Goal: Information Seeking & Learning: Find specific fact

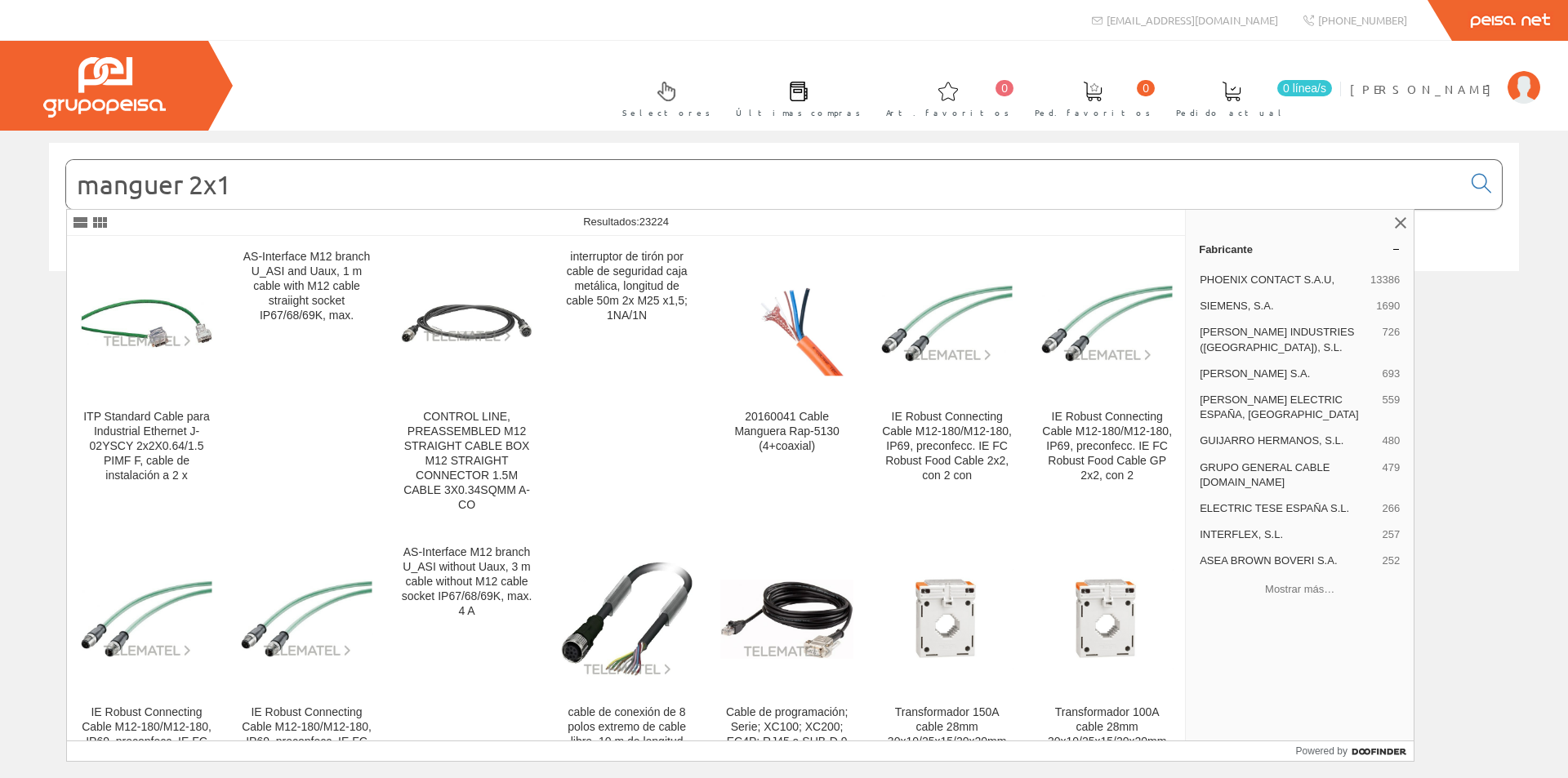
click at [692, 184] on input "manguer 2x1" at bounding box center [764, 185] width 1396 height 49
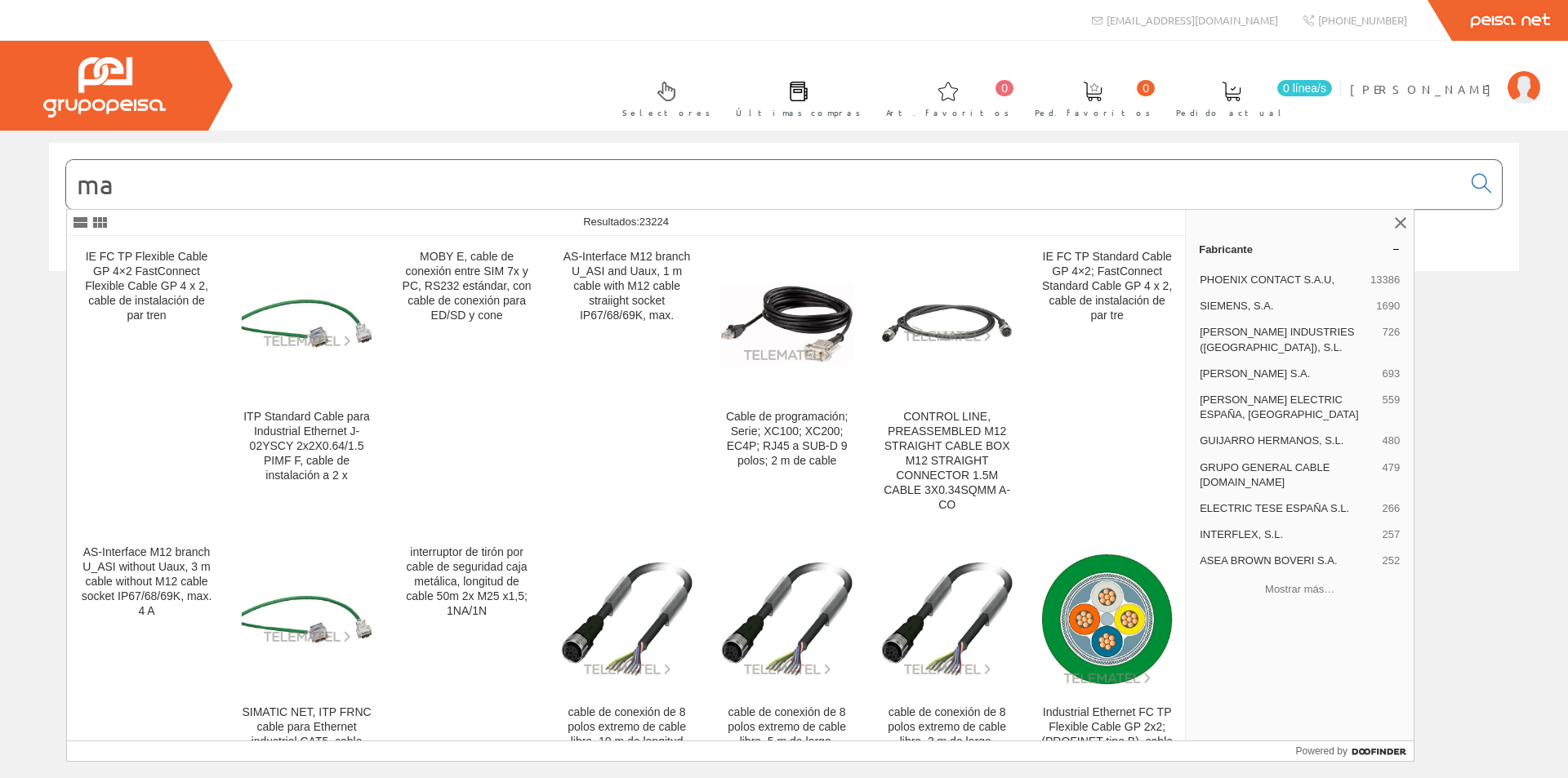
type input "m"
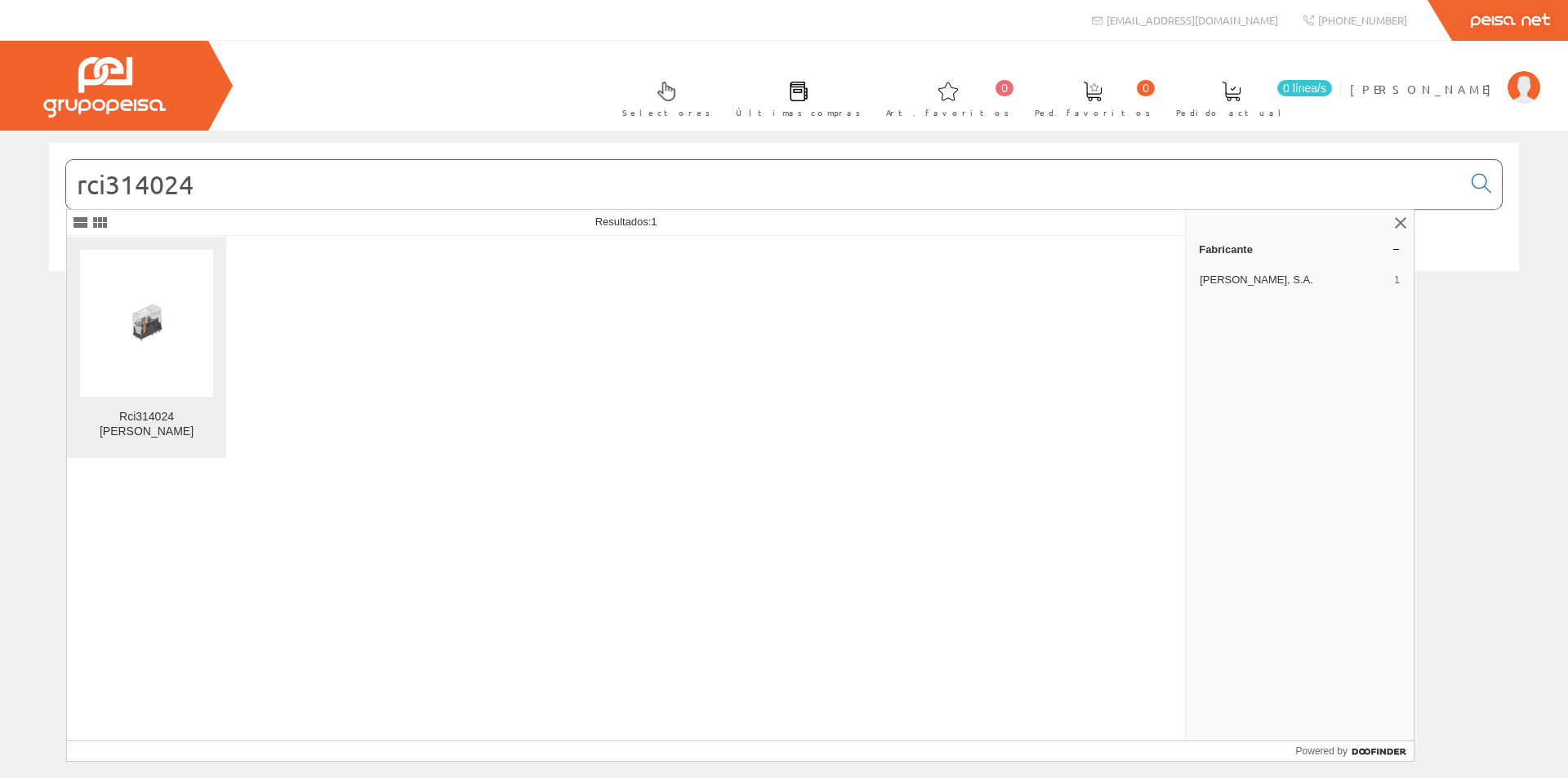
type input "rci314024"
click at [184, 354] on img at bounding box center [146, 323] width 133 height 133
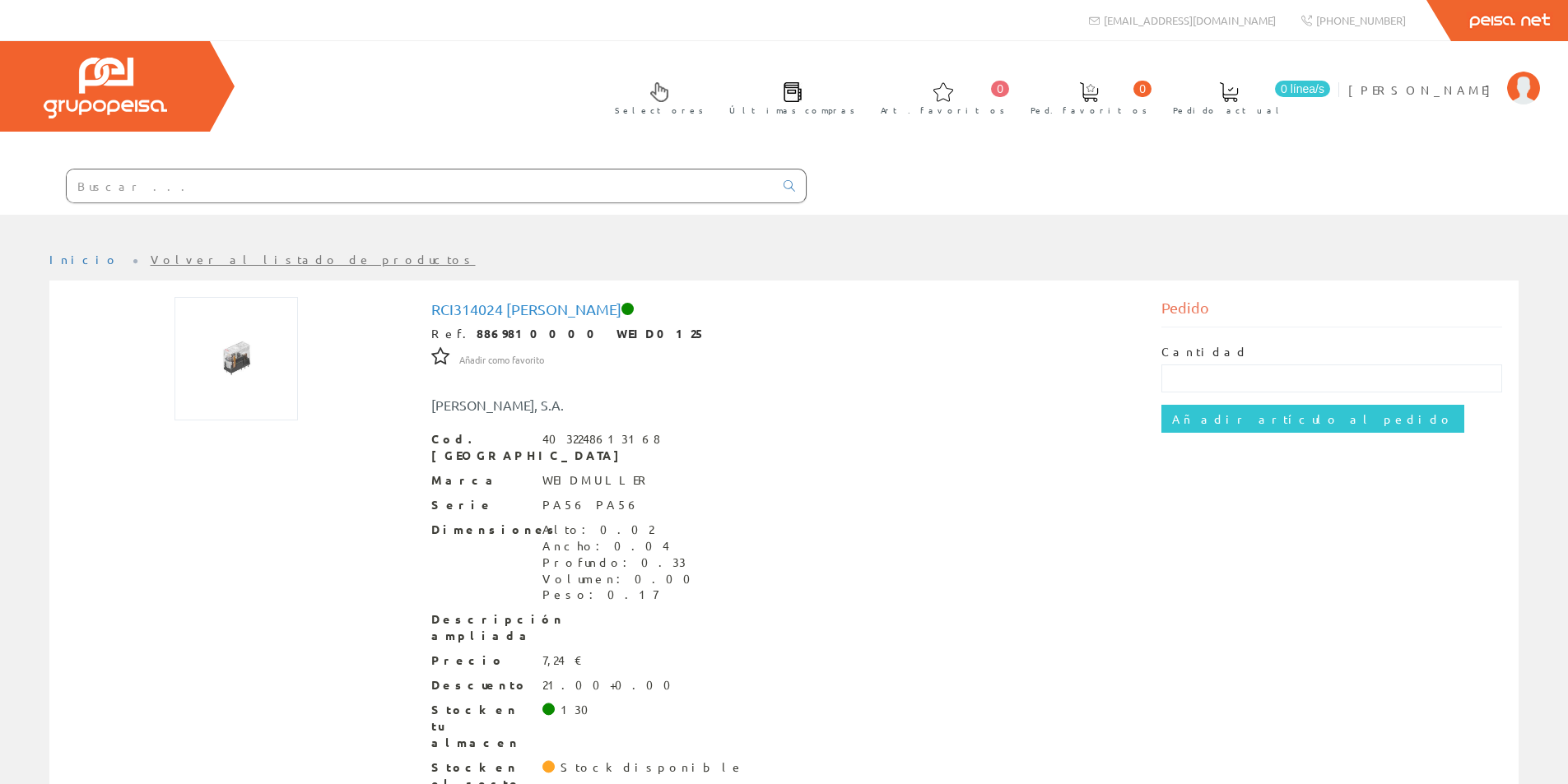
scroll to position [29, 0]
